Goal: Information Seeking & Learning: Learn about a topic

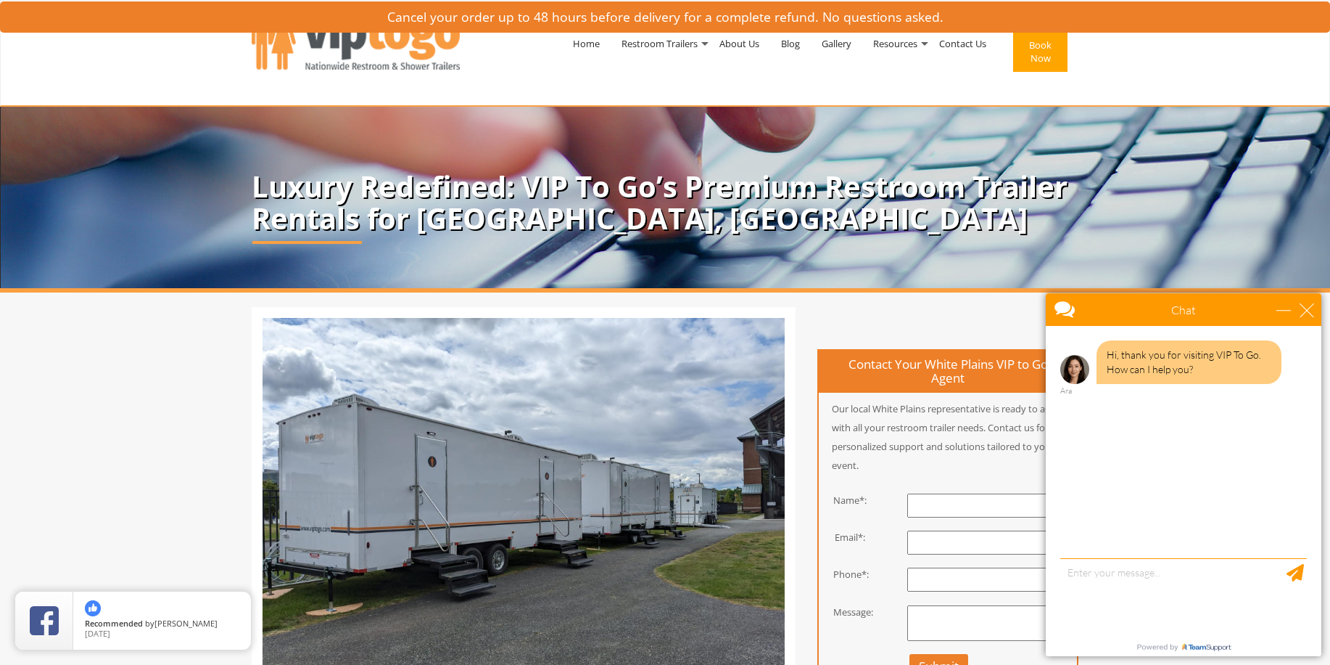
scroll to position [112, 0]
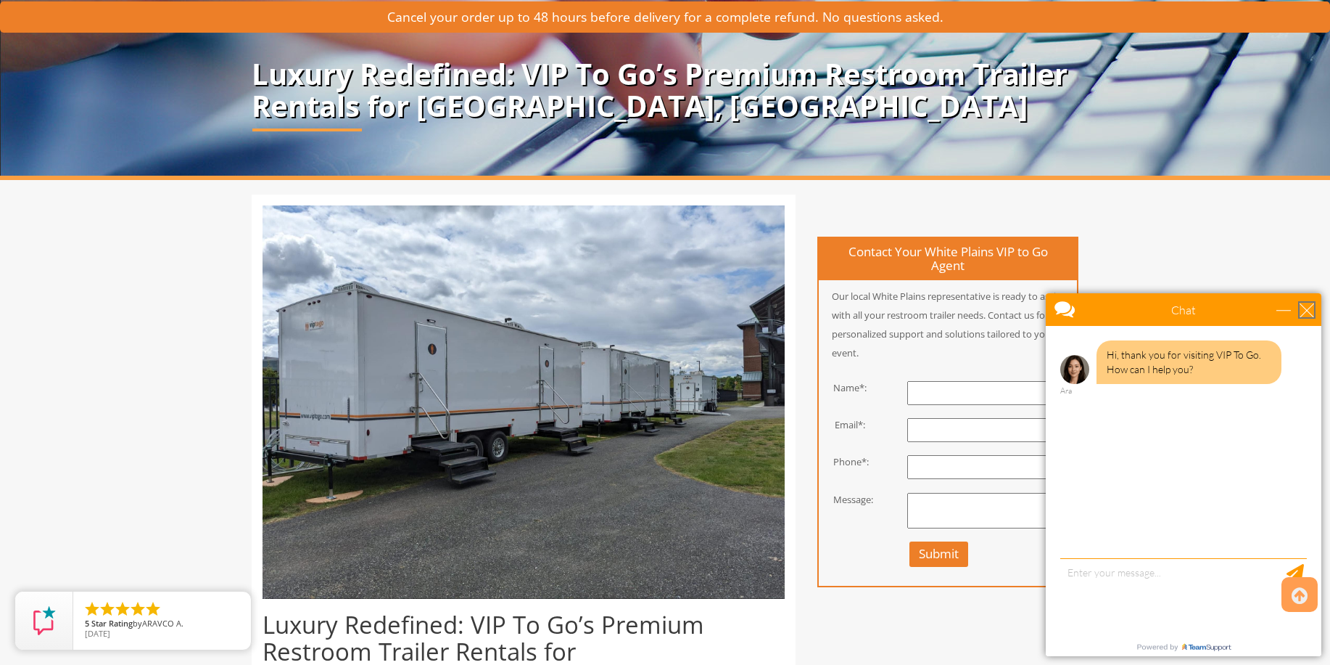
click at [1309, 307] on div "close" at bounding box center [1307, 310] width 15 height 15
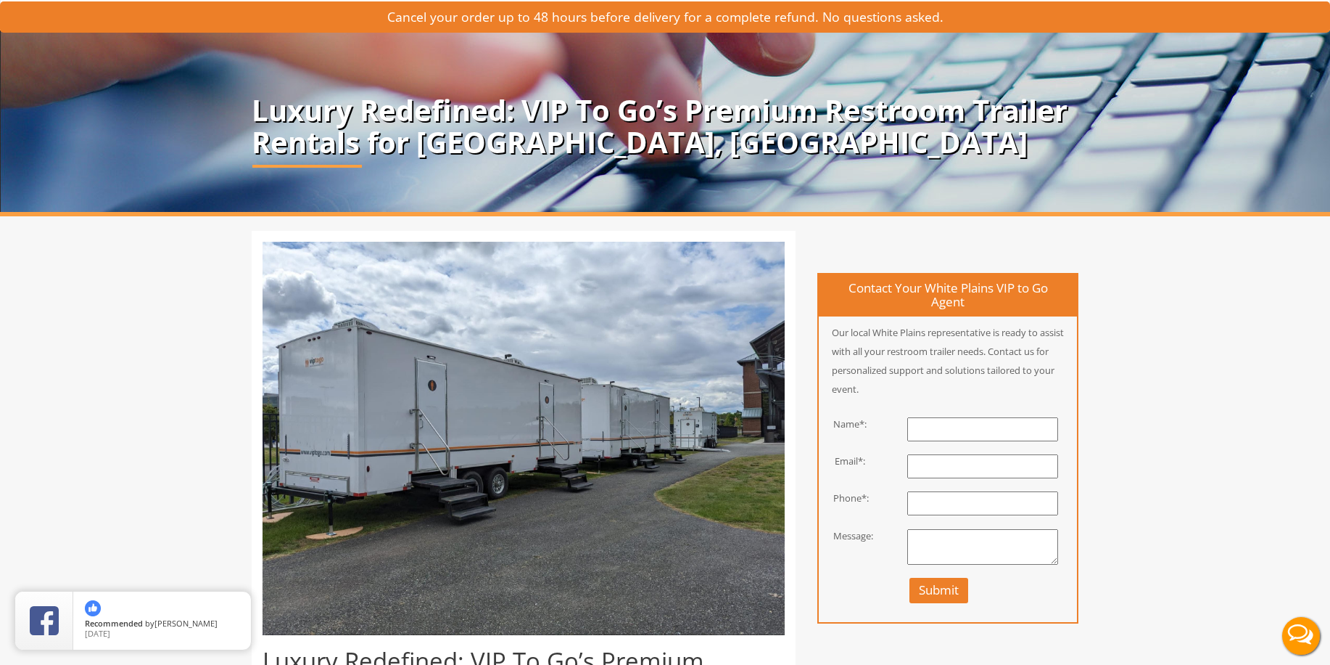
scroll to position [0, 0]
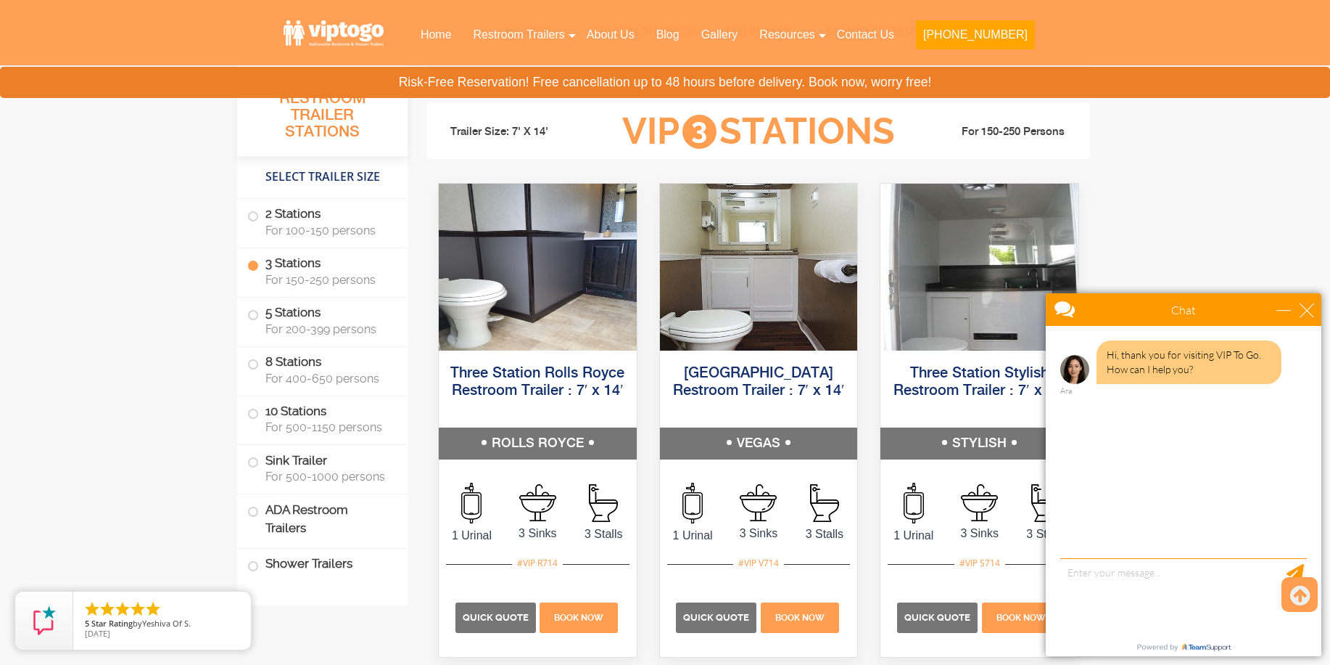
scroll to position [1578, 0]
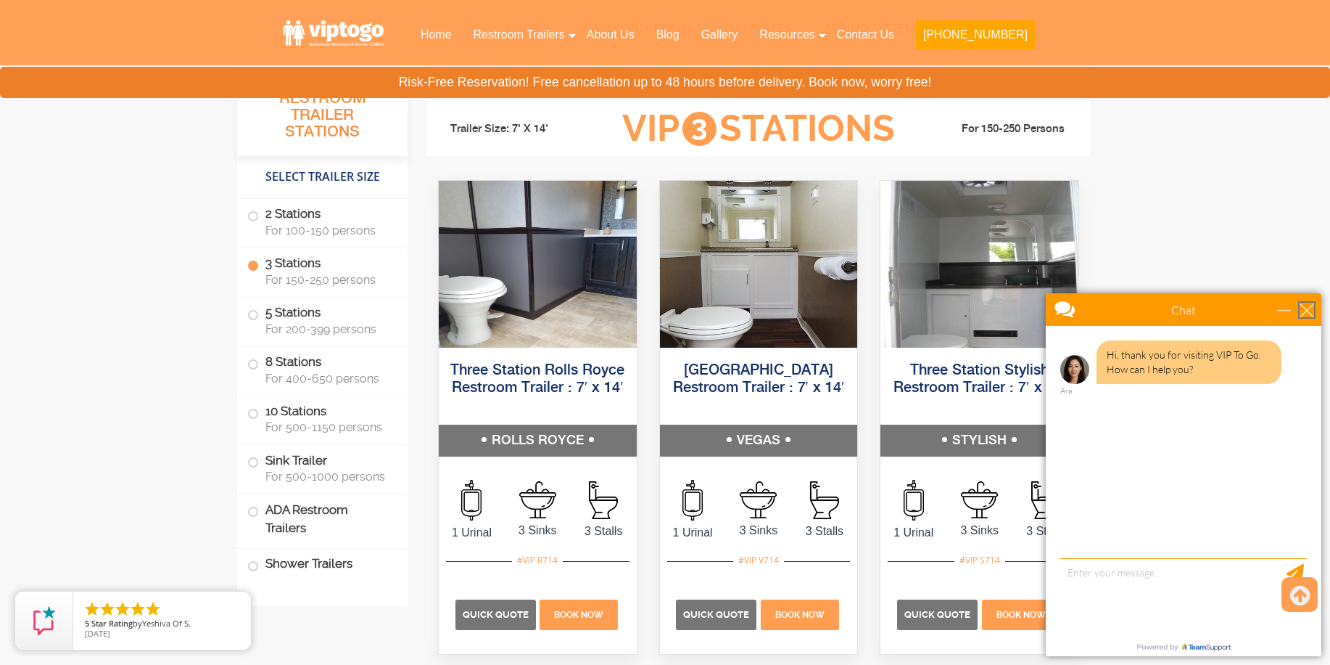
click at [1304, 309] on div "close" at bounding box center [1307, 310] width 15 height 15
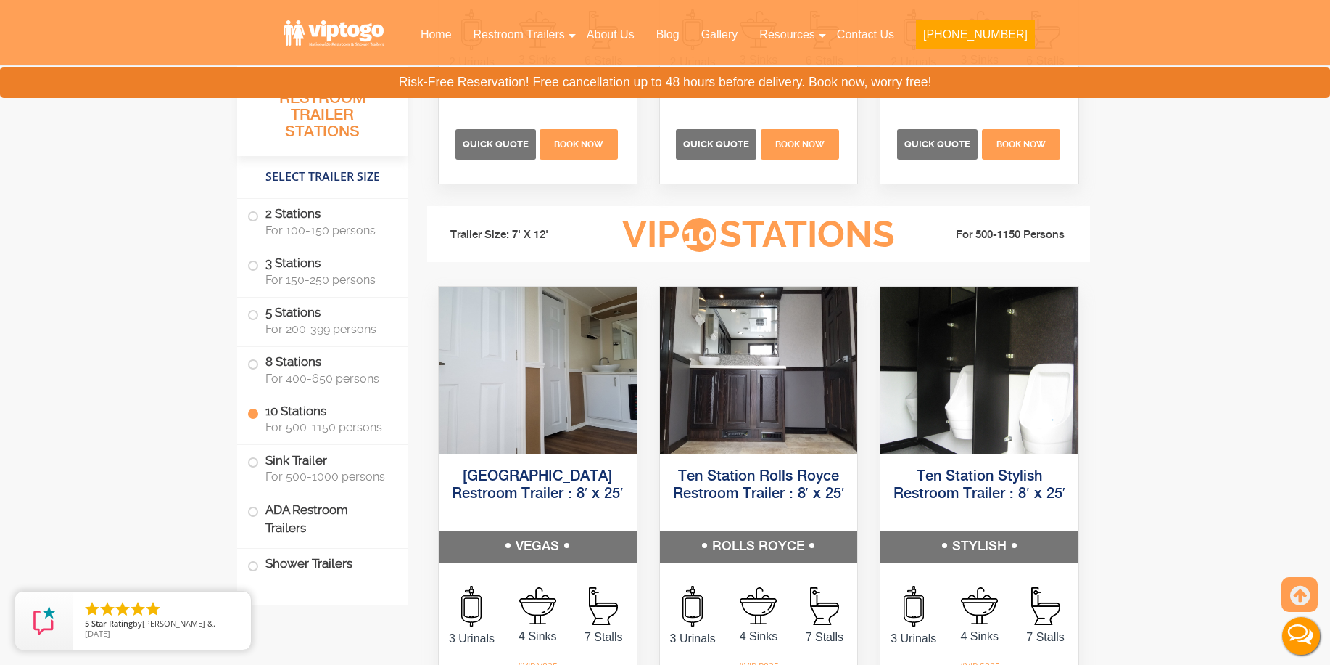
scroll to position [3324, 0]
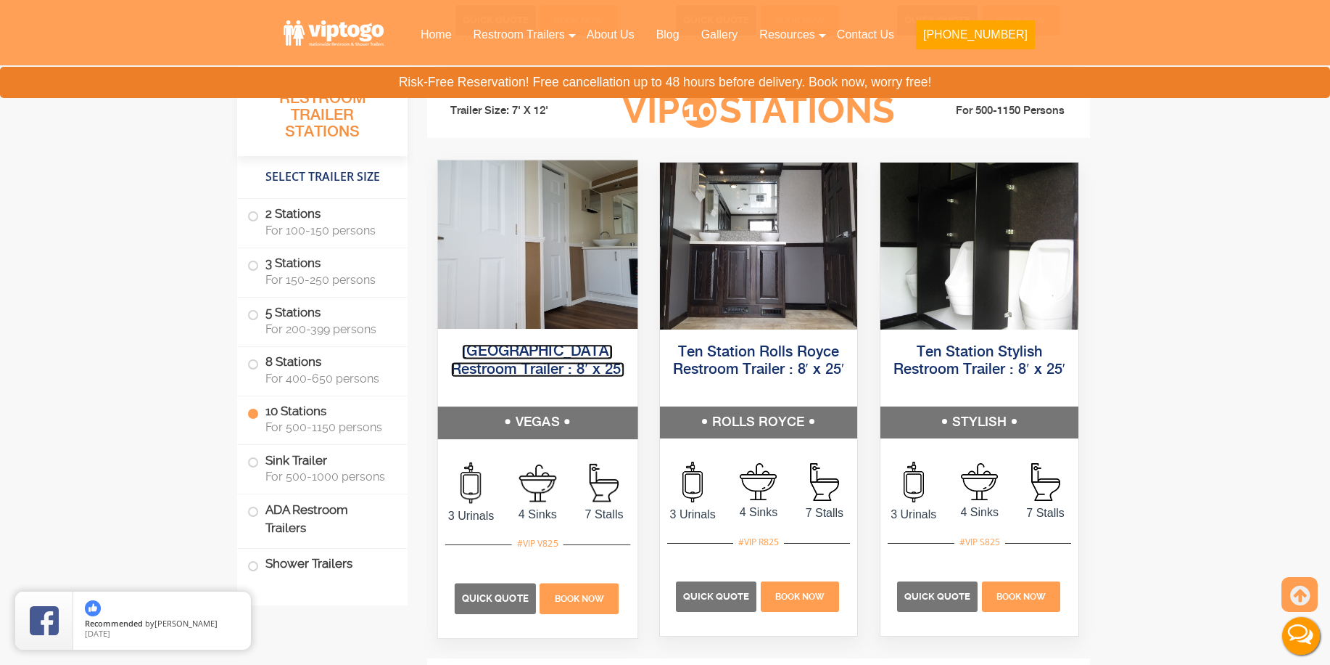
click at [523, 350] on link "[GEOGRAPHIC_DATA] Restroom Trailer : 8′ x 25′" at bounding box center [537, 360] width 173 height 33
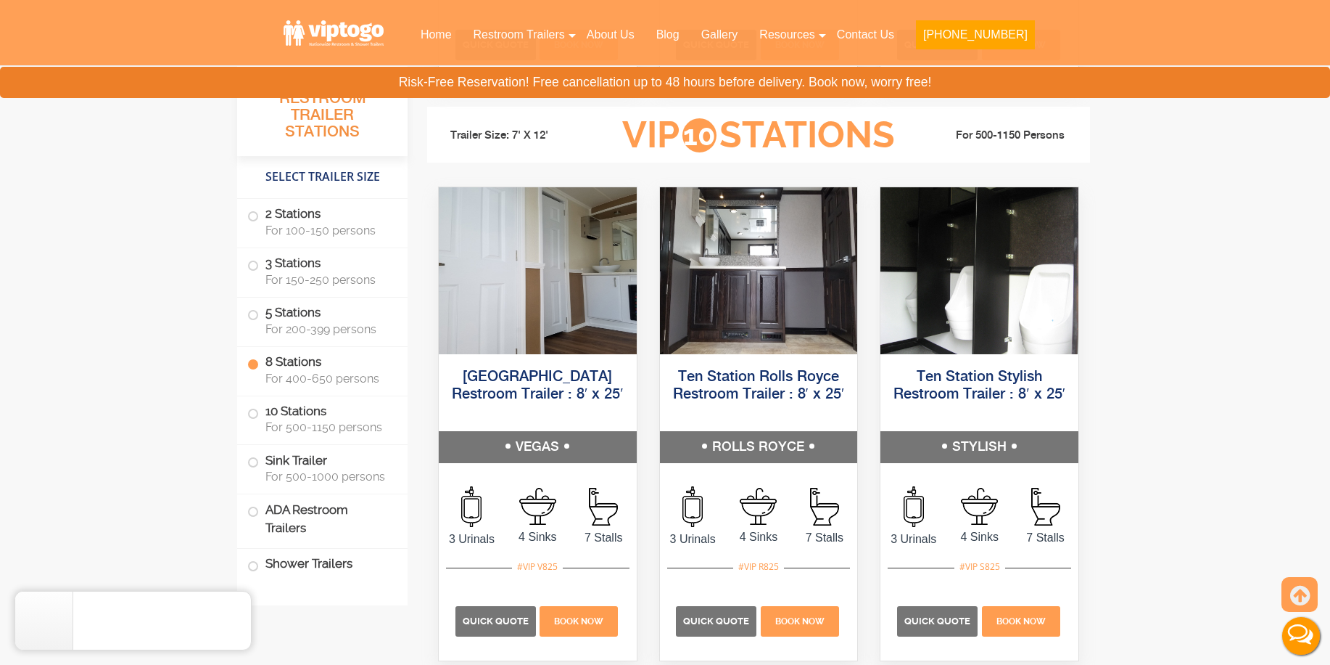
scroll to position [3273, 0]
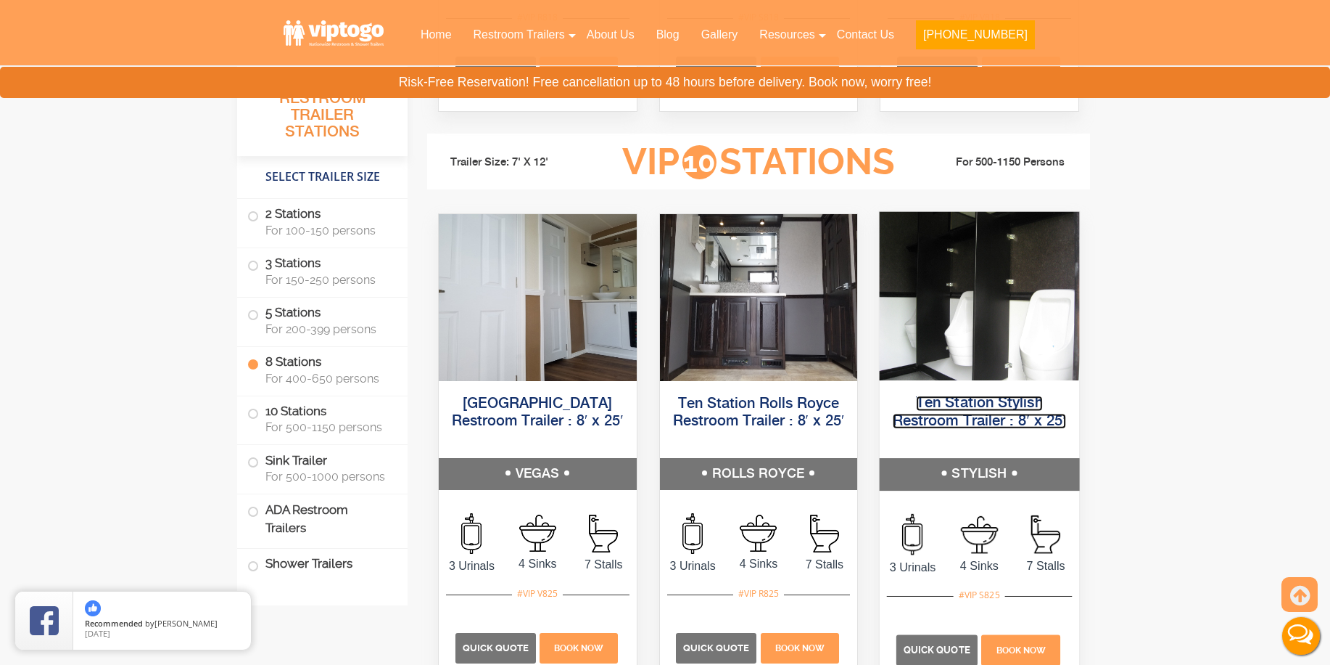
click at [1003, 419] on link "Ten Station Stylish Restroom Trailer : 8′ x 25′" at bounding box center [979, 411] width 173 height 33
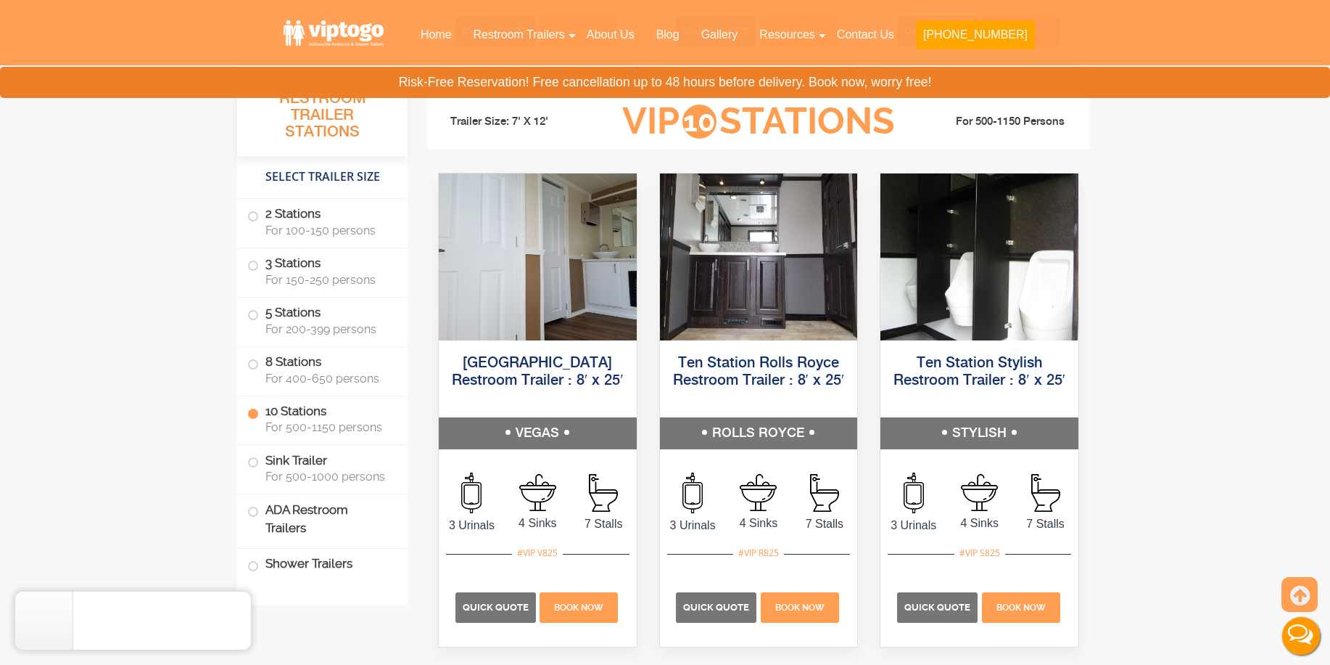
scroll to position [3315, 0]
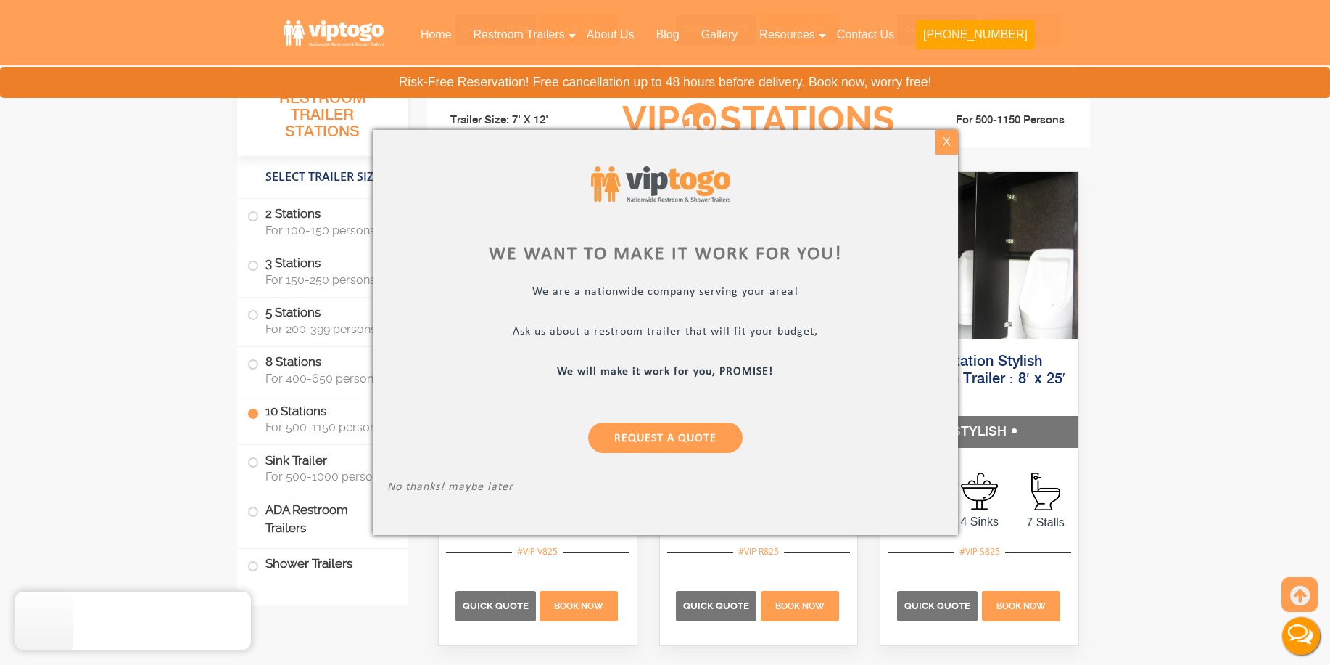
click at [942, 140] on div "X" at bounding box center [946, 142] width 22 height 25
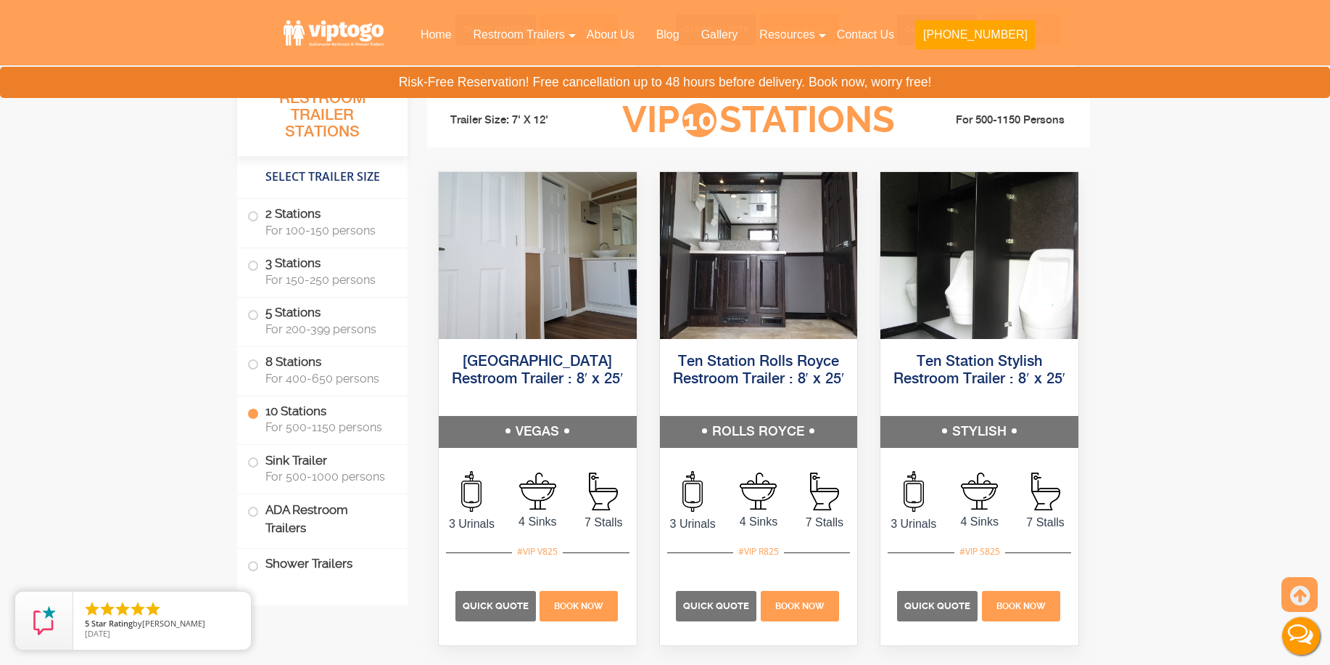
scroll to position [3312, 0]
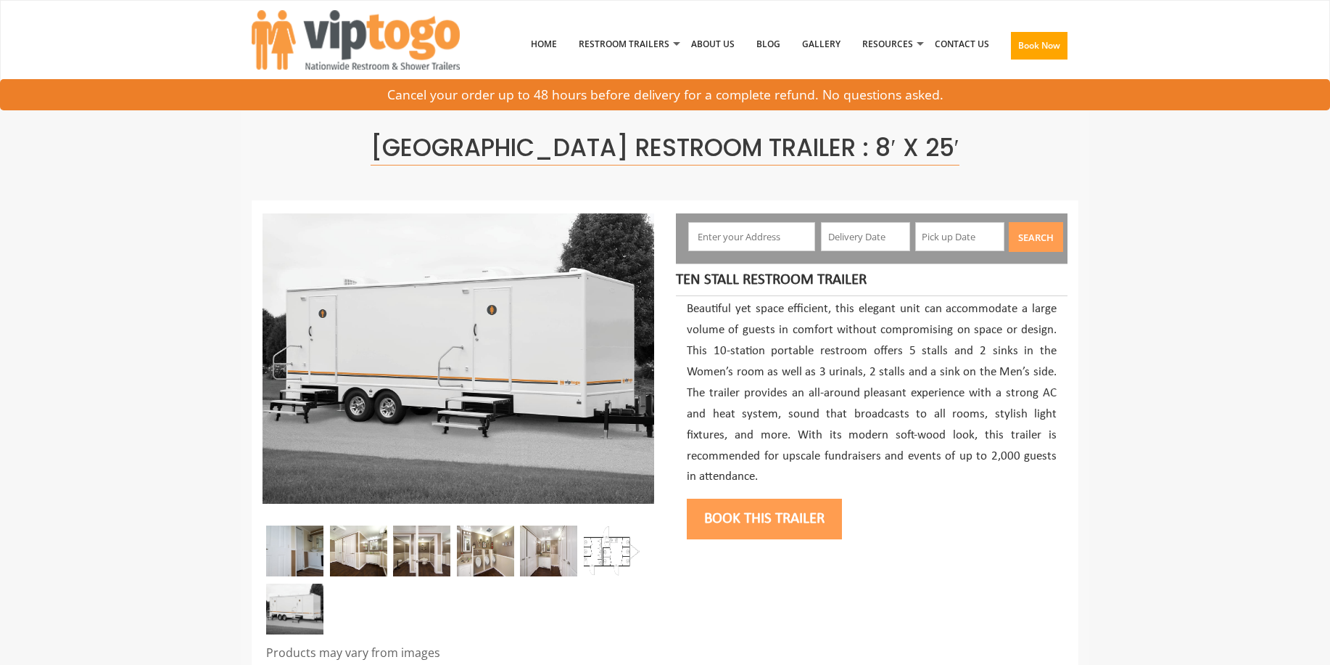
click at [632, 550] on img at bounding box center [611, 550] width 57 height 51
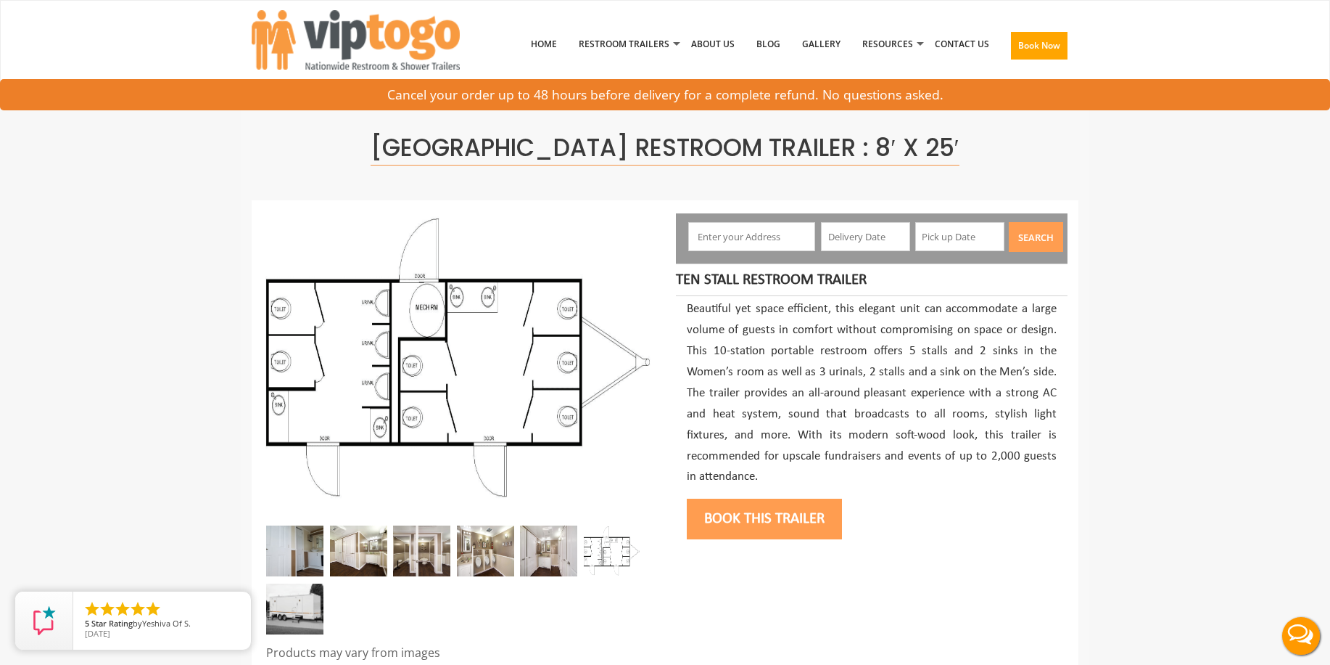
click at [556, 554] on img at bounding box center [548, 550] width 57 height 51
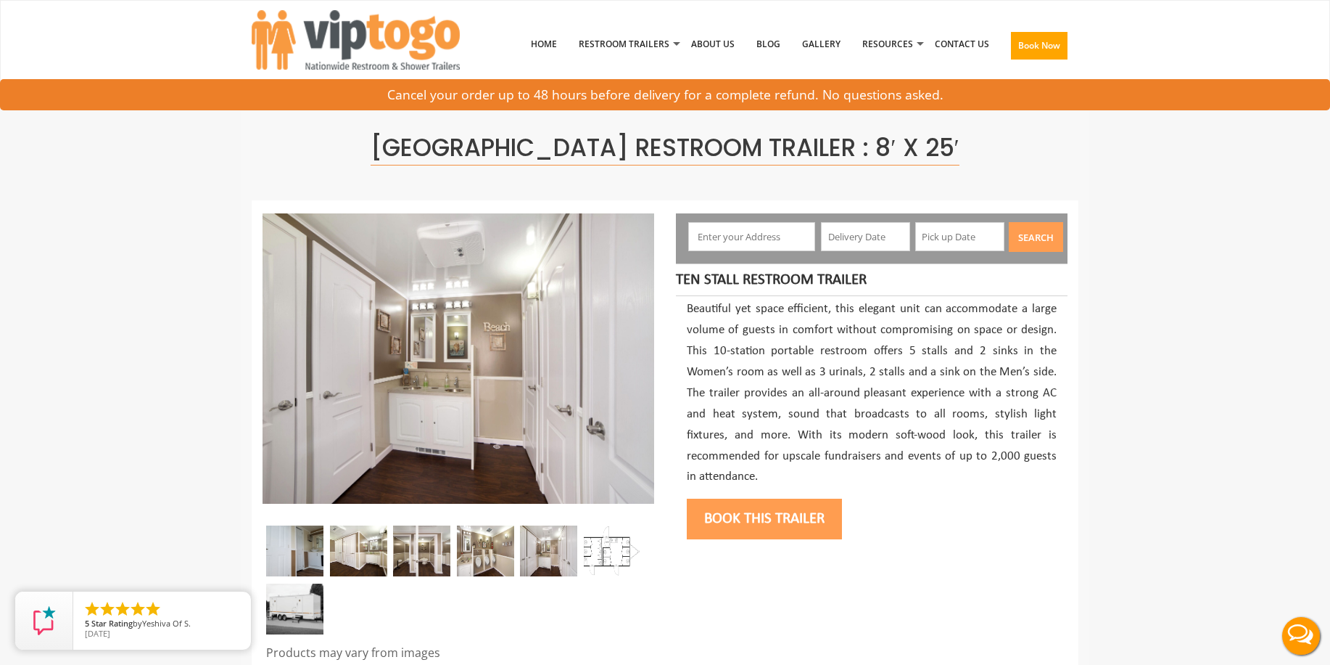
click at [483, 559] on img at bounding box center [485, 550] width 57 height 51
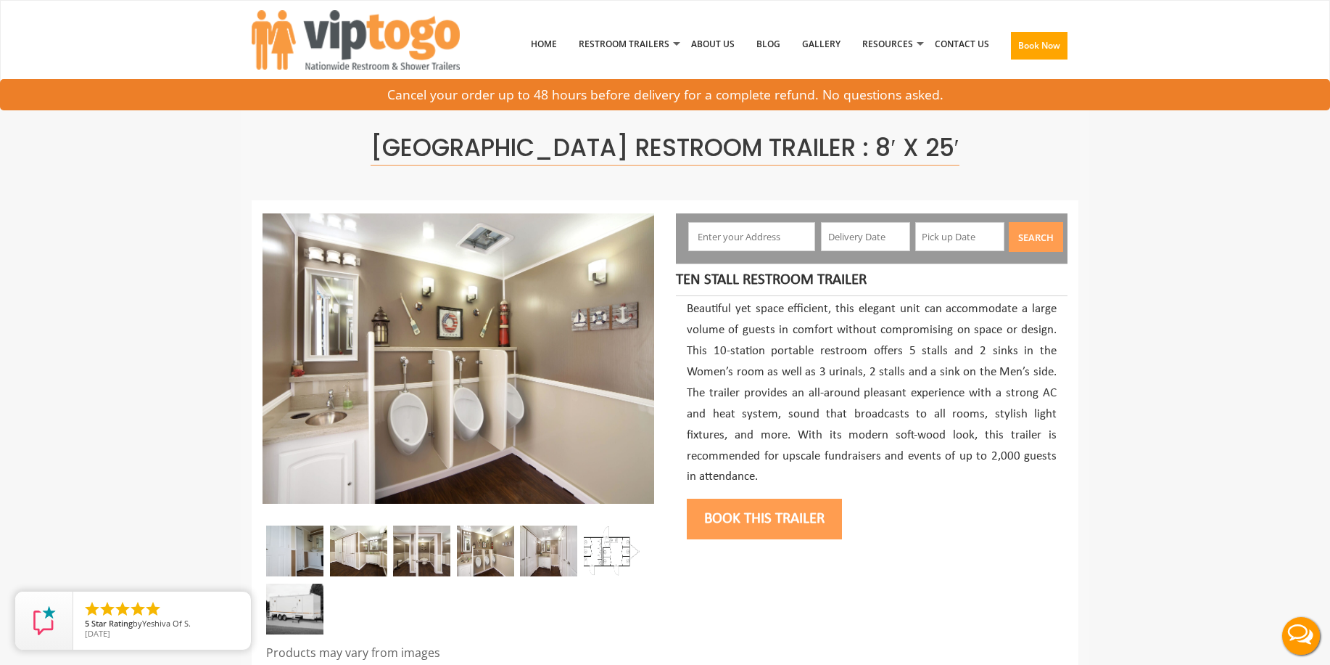
click at [432, 560] on img at bounding box center [421, 550] width 57 height 51
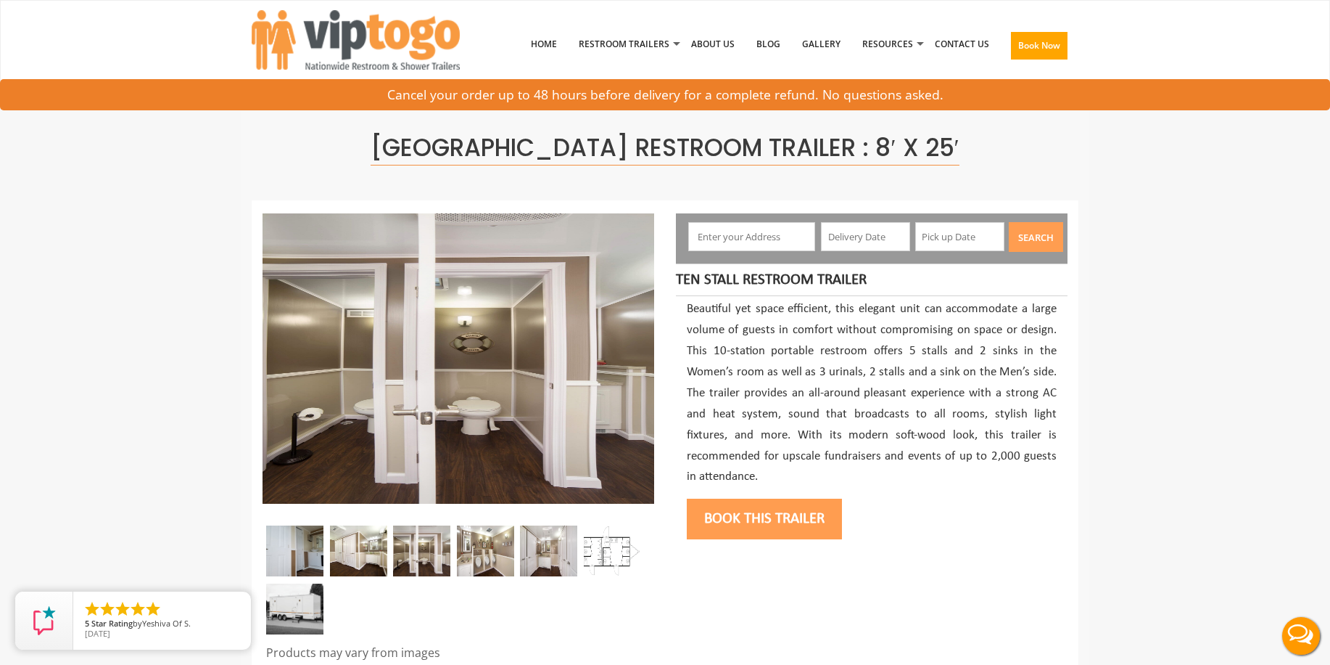
click at [364, 559] on img at bounding box center [358, 550] width 57 height 51
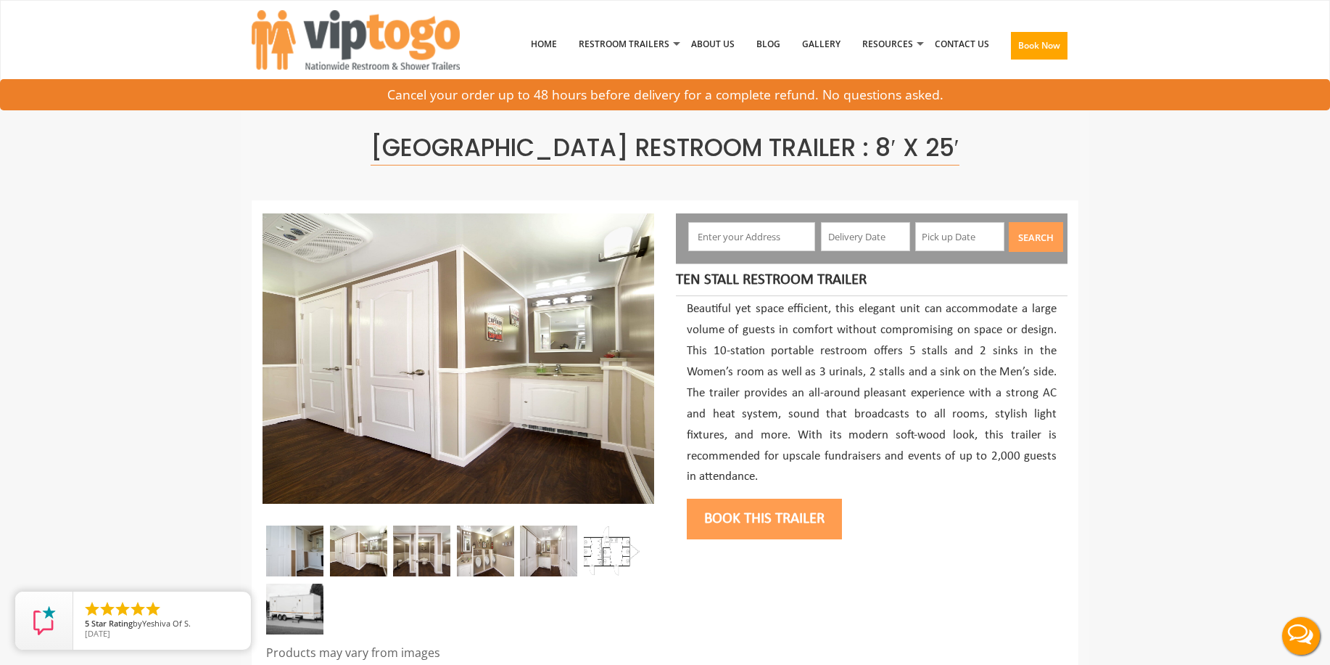
click at [303, 553] on img at bounding box center [294, 550] width 57 height 51
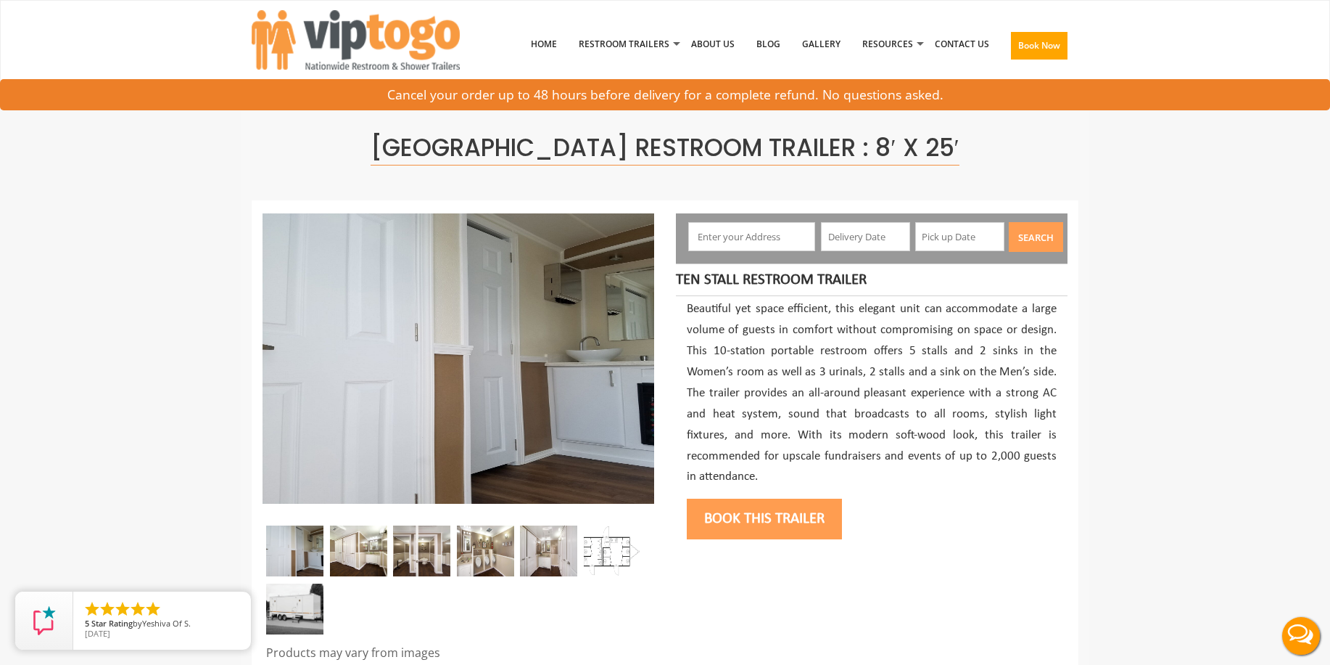
click at [582, 552] on div at bounding box center [459, 583] width 392 height 116
click at [623, 553] on img at bounding box center [611, 550] width 57 height 51
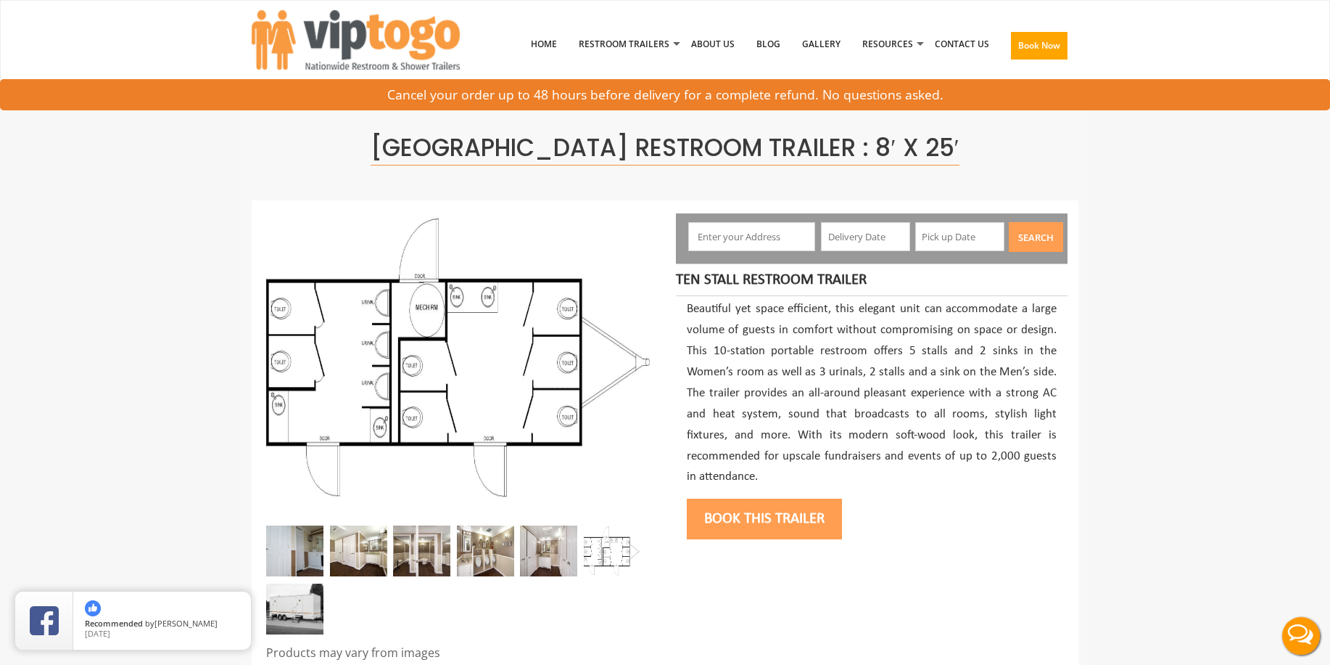
scroll to position [3, 0]
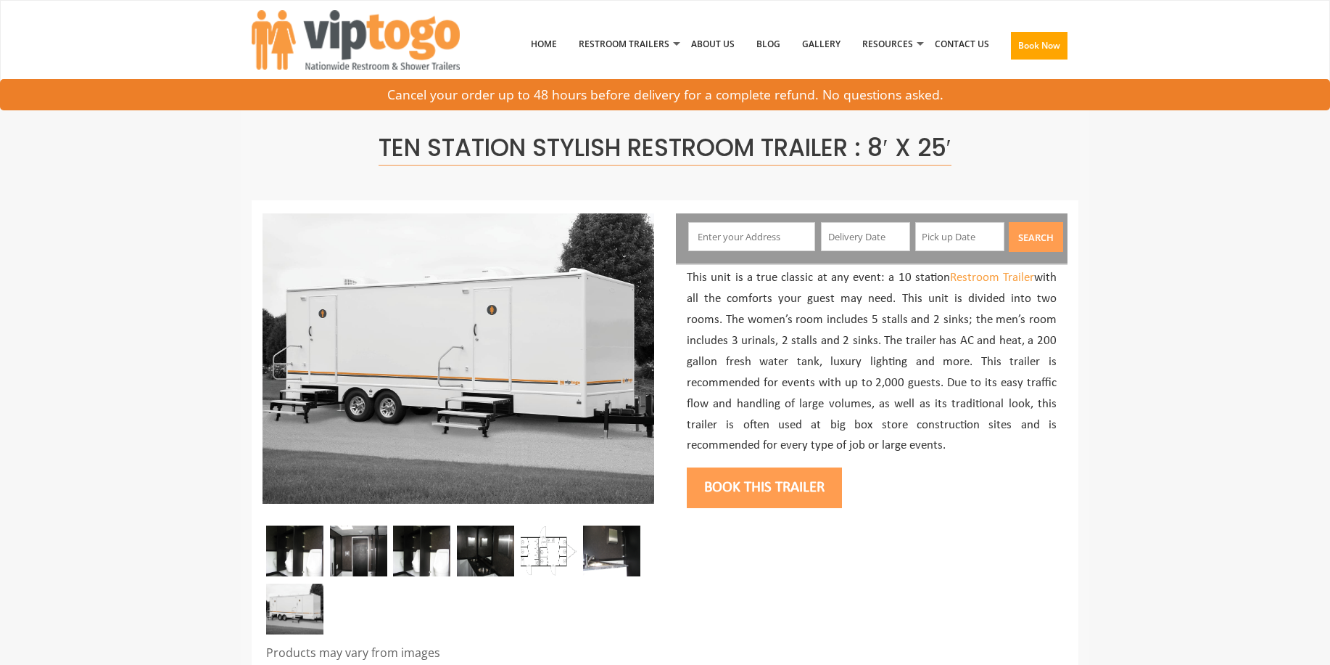
click at [621, 545] on img at bounding box center [611, 550] width 57 height 51
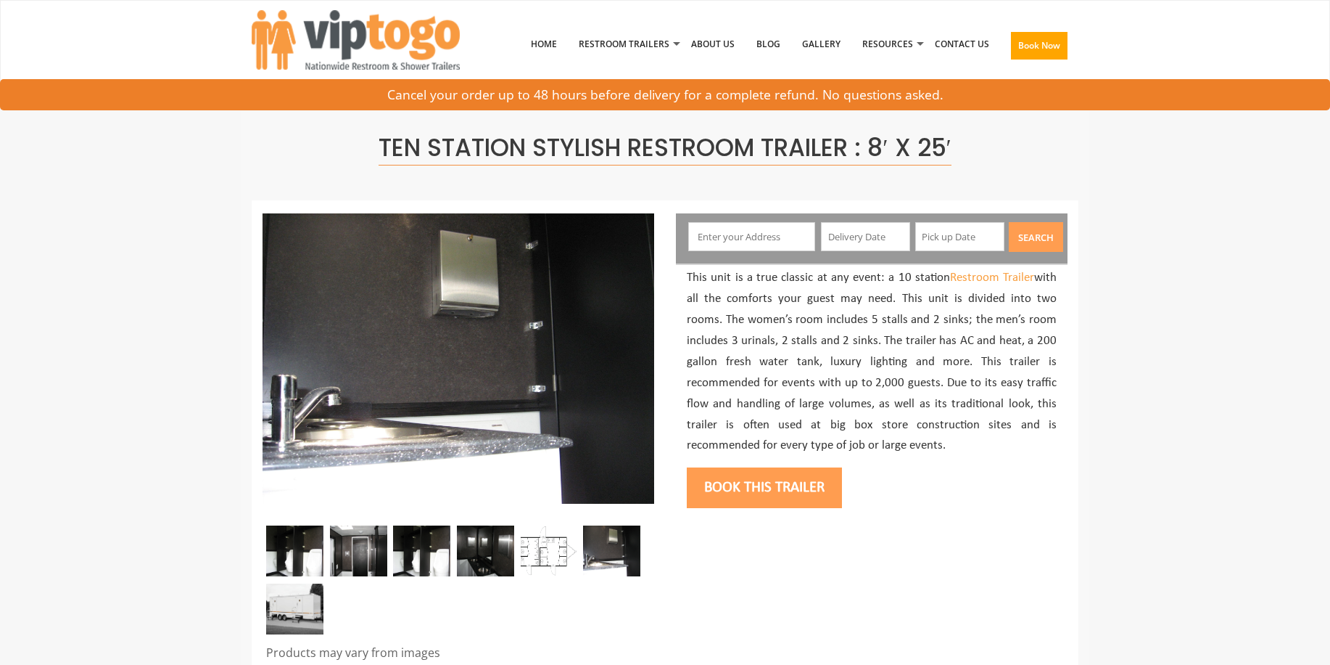
click at [481, 553] on img at bounding box center [485, 550] width 57 height 51
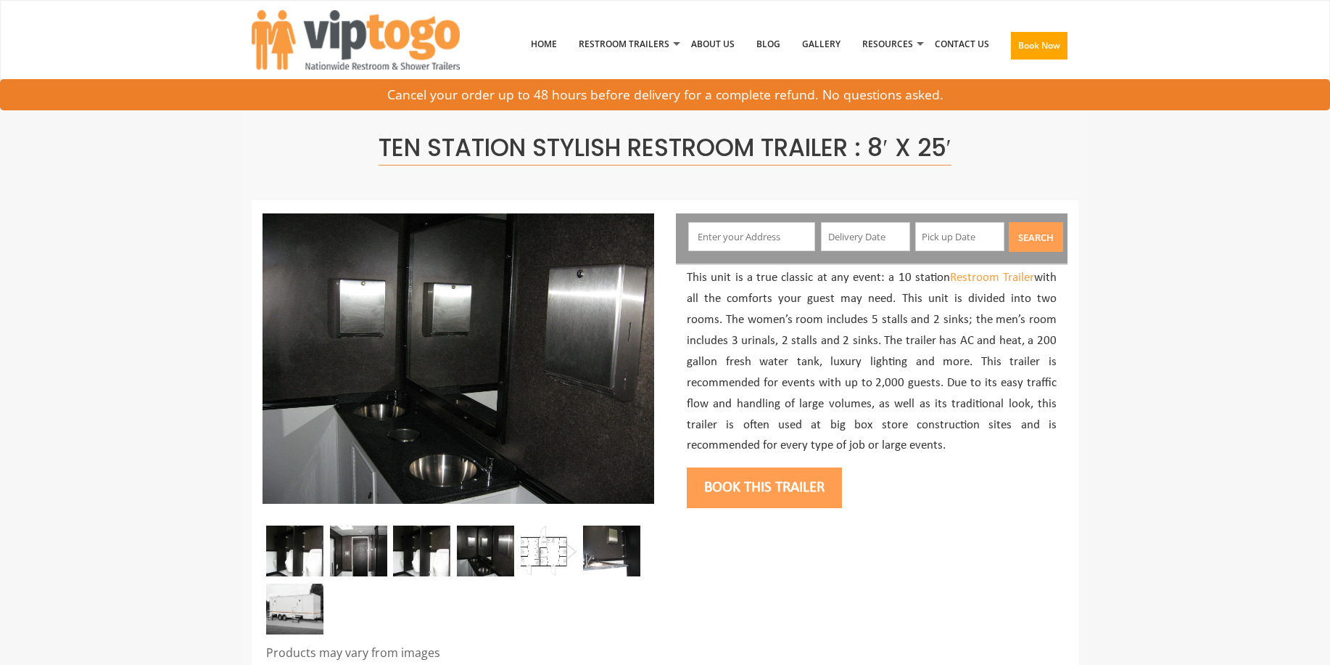
click at [541, 560] on img at bounding box center [548, 550] width 57 height 51
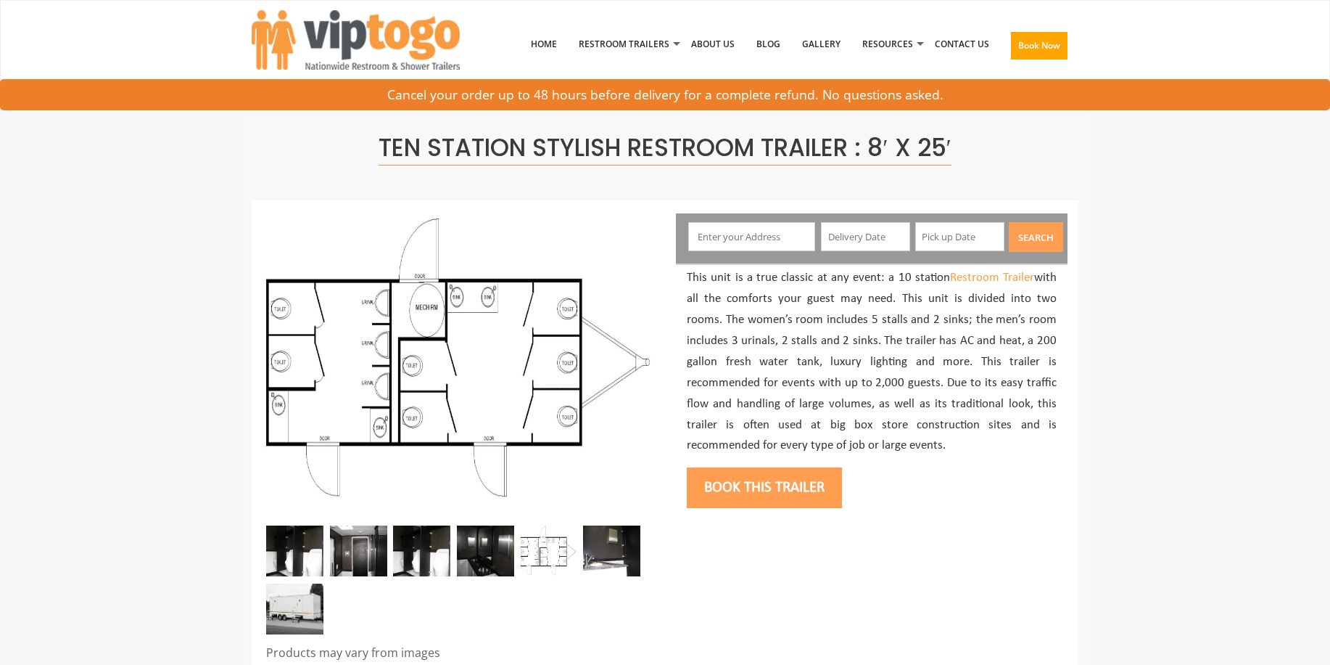
click at [413, 563] on img at bounding box center [421, 550] width 57 height 51
